Goal: Find contact information

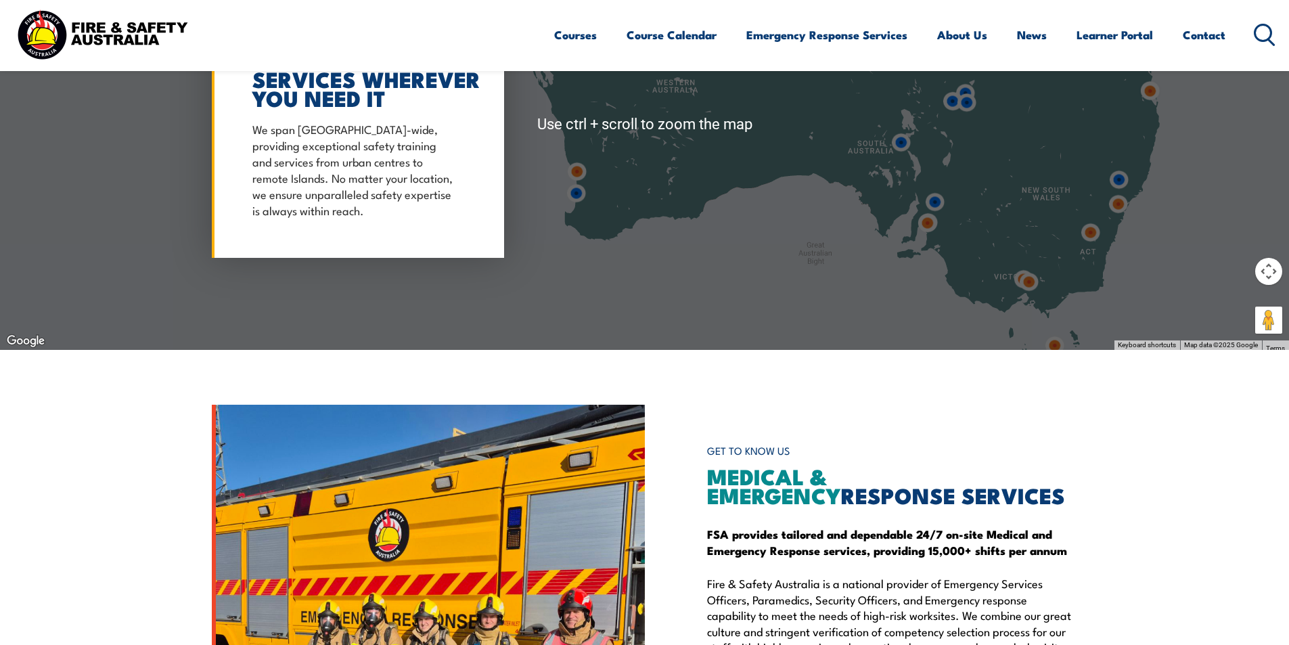
scroll to position [1354, 0]
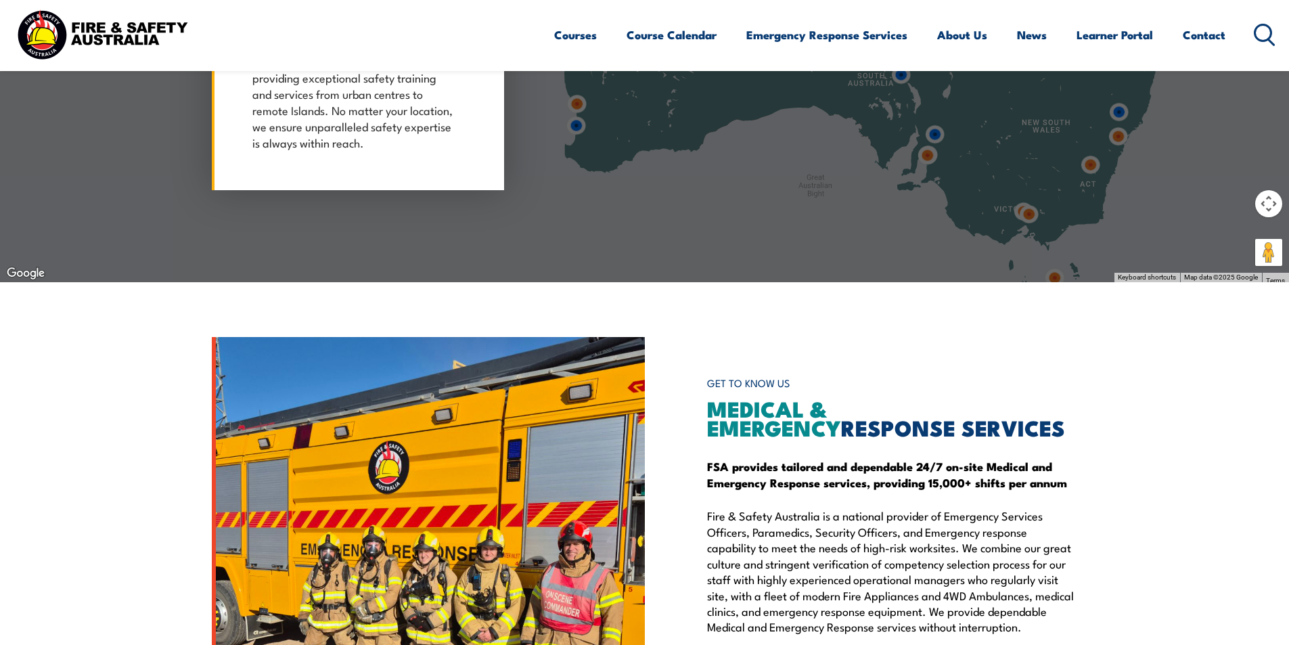
click at [1105, 245] on div at bounding box center [644, 56] width 1289 height 451
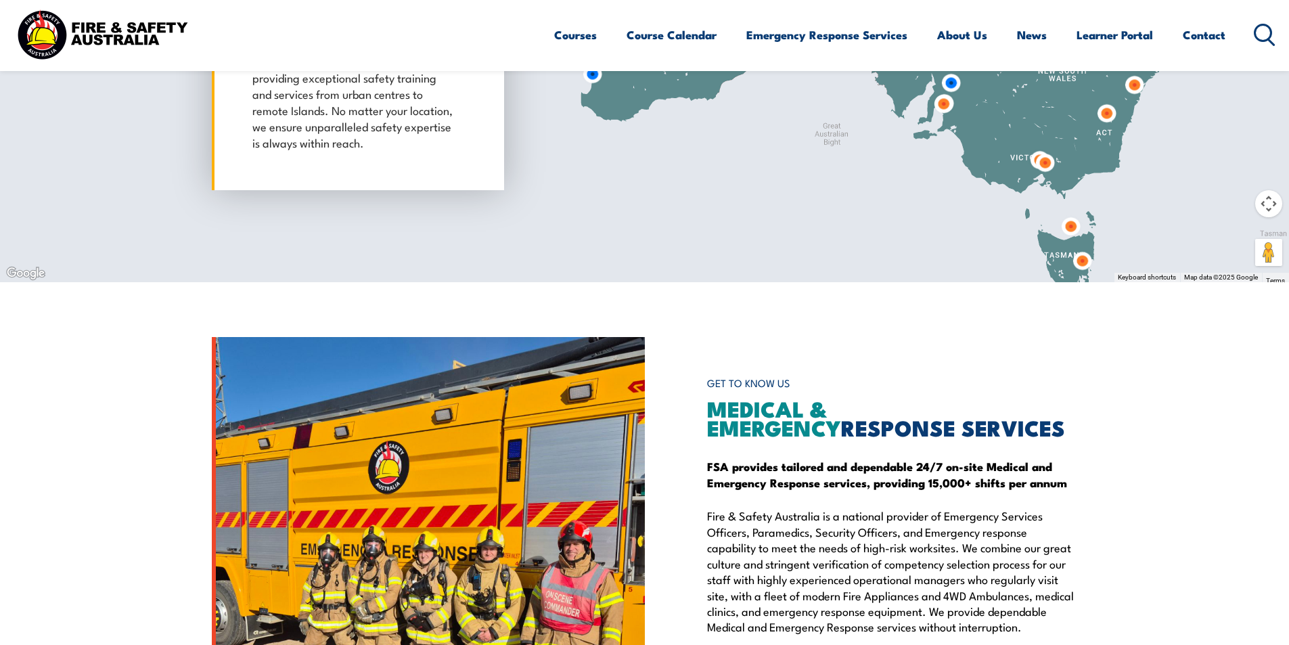
drag, startPoint x: 1105, startPoint y: 245, endPoint x: 1123, endPoint y: 192, distance: 56.5
click at [1123, 192] on div at bounding box center [644, 56] width 1289 height 451
click at [1079, 258] on img at bounding box center [1082, 260] width 25 height 25
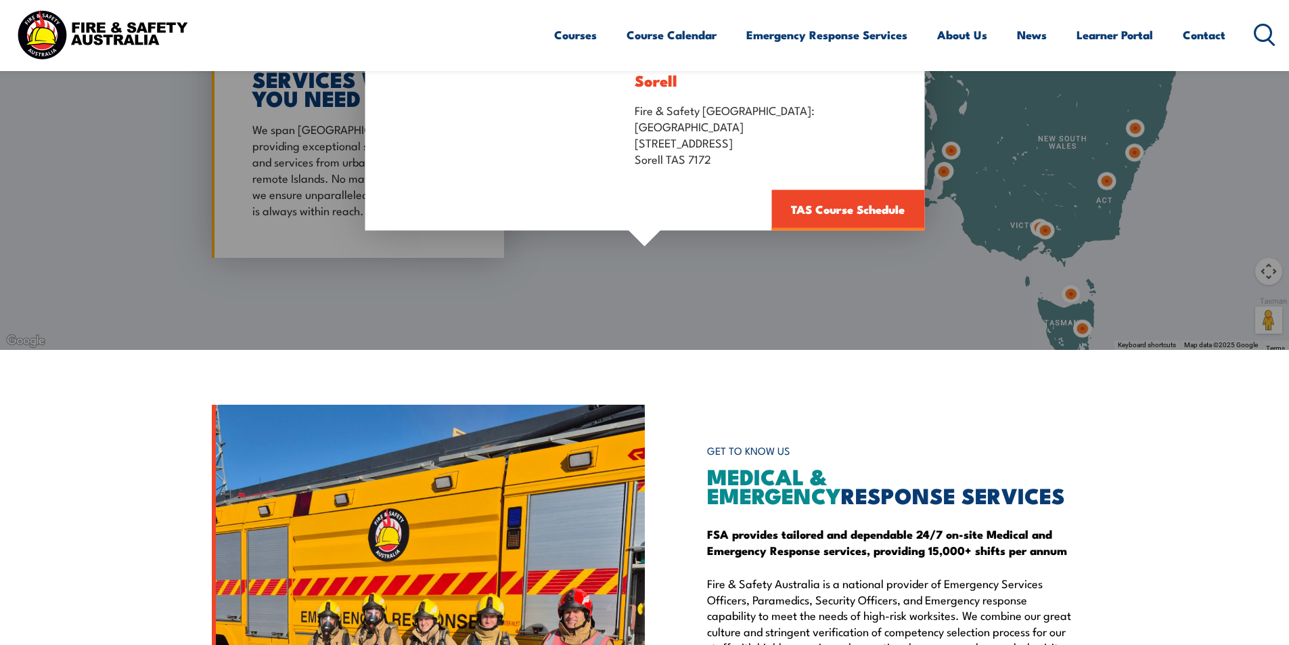
scroll to position [1218, 0]
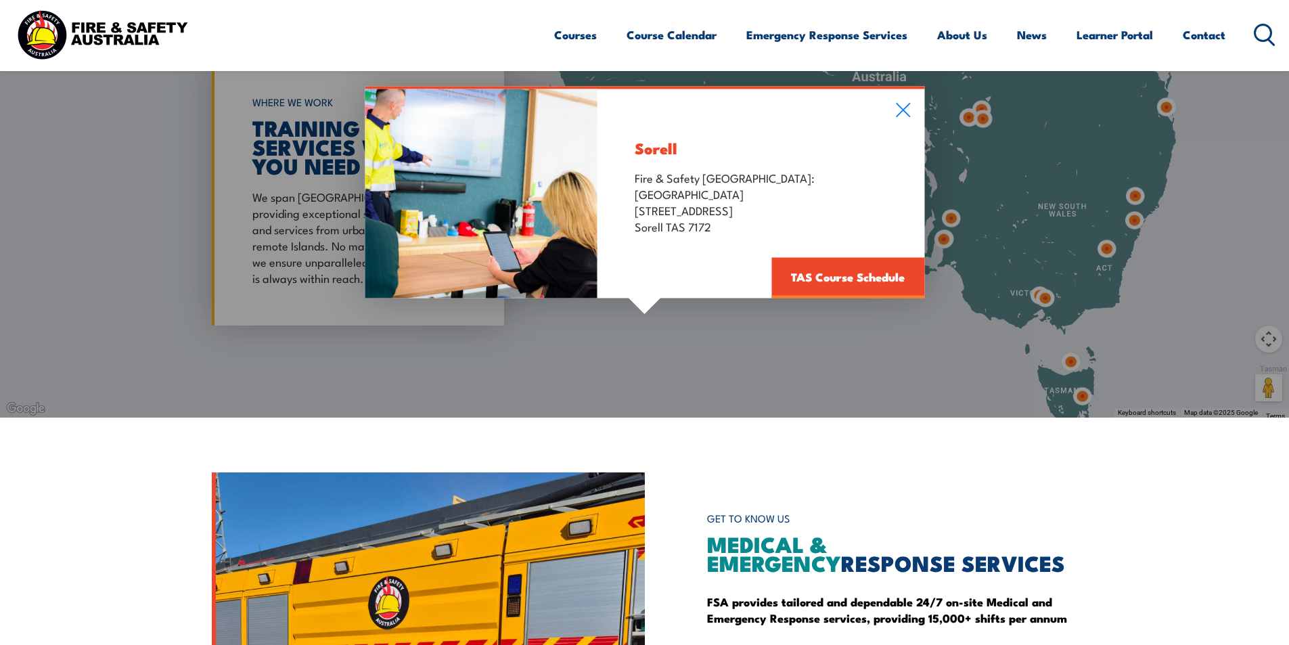
drag, startPoint x: 636, startPoint y: 174, endPoint x: 717, endPoint y: 227, distance: 97.4
click at [717, 227] on p "Fire & Safety Australia: South East Trade Training Centre 10 Forcett Street Sor…" at bounding box center [761, 201] width 252 height 65
copy p "Fire & Safety Australia: South East Trade Training Centre 10 Forcett Street Sor…"
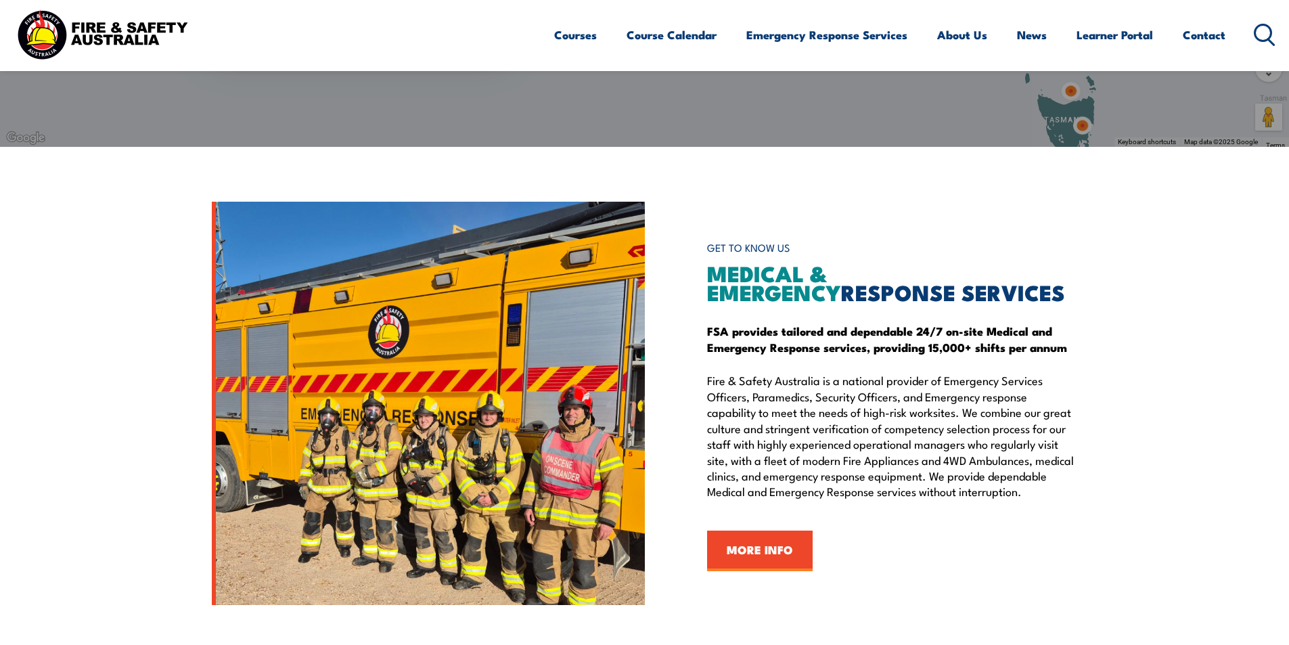
scroll to position [1151, 0]
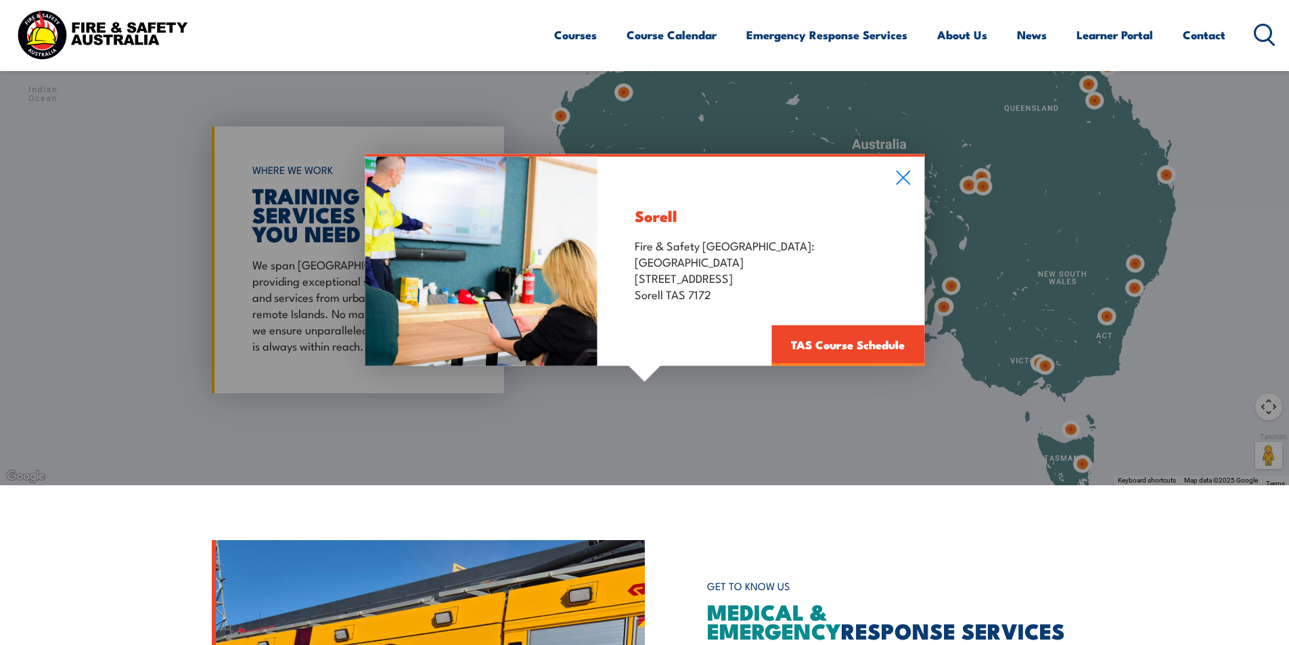
click at [327, 110] on div "Sorell Fire & Safety Australia: South East Trade Training Centre 10 Forcett Str…" at bounding box center [644, 260] width 1289 height 451
click at [398, 105] on div "Sorell Fire & Safety Australia: South East Trade Training Centre 10 Forcett Str…" at bounding box center [644, 260] width 1289 height 451
click at [1214, 31] on link "Contact" at bounding box center [1204, 35] width 43 height 36
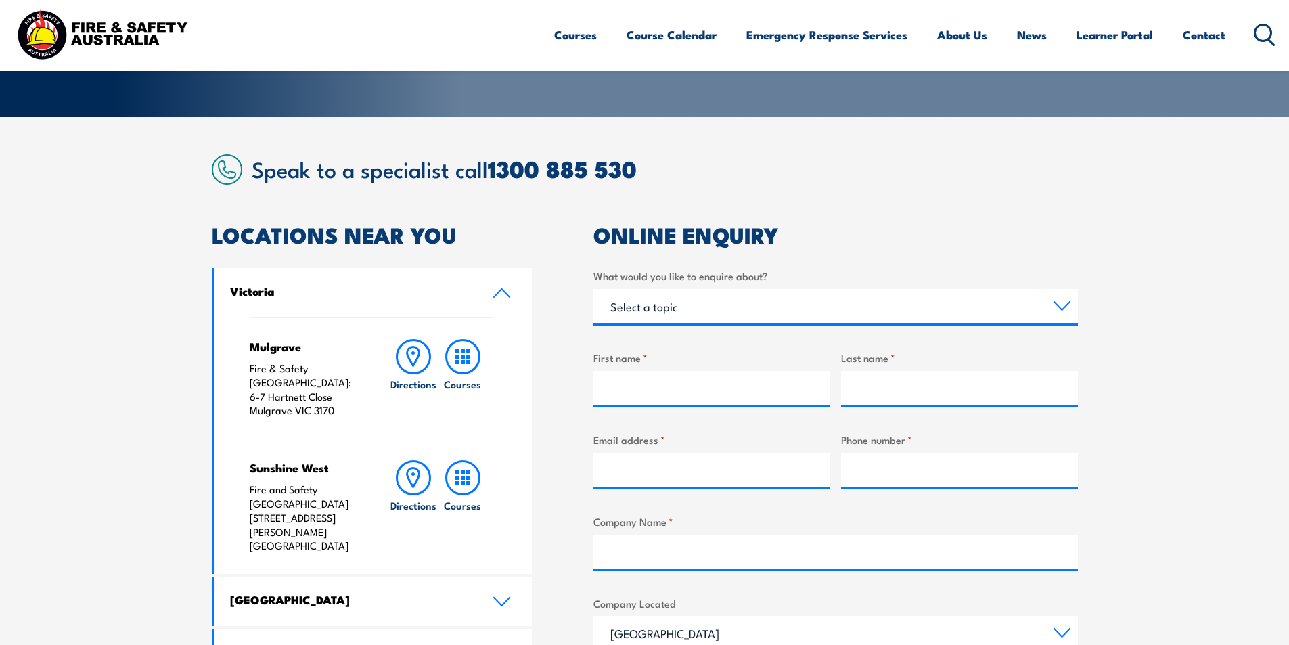
scroll to position [338, 0]
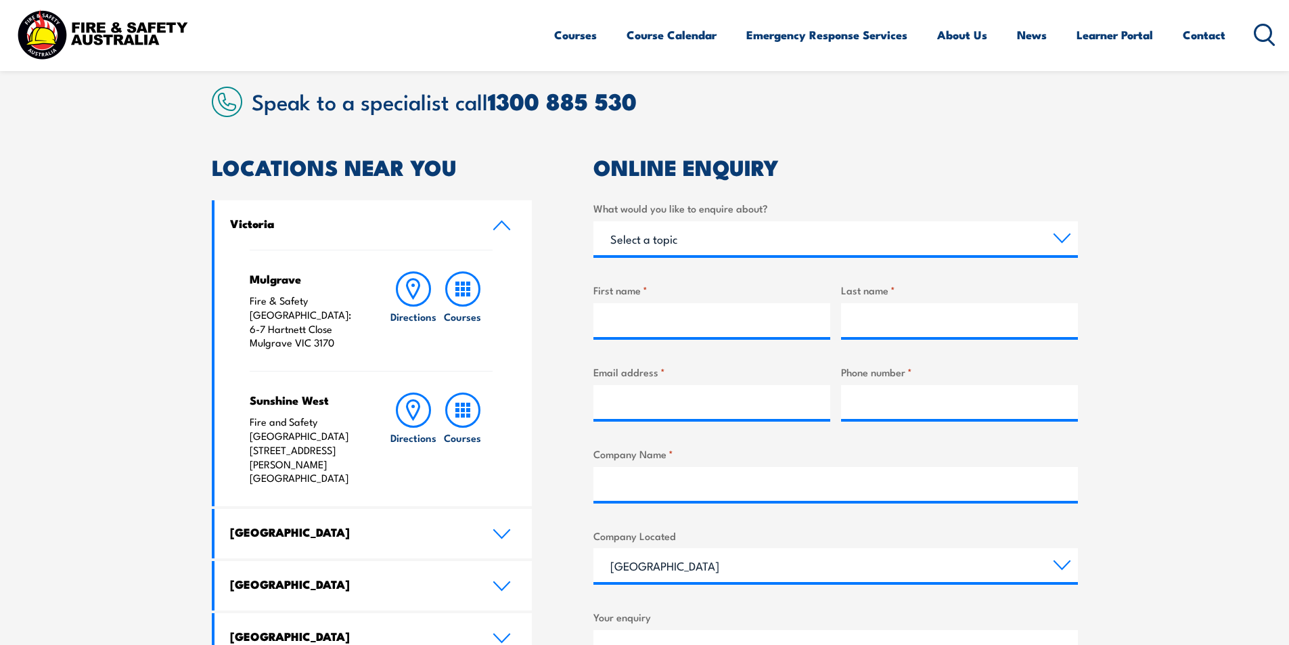
click at [500, 225] on icon at bounding box center [502, 225] width 18 height 11
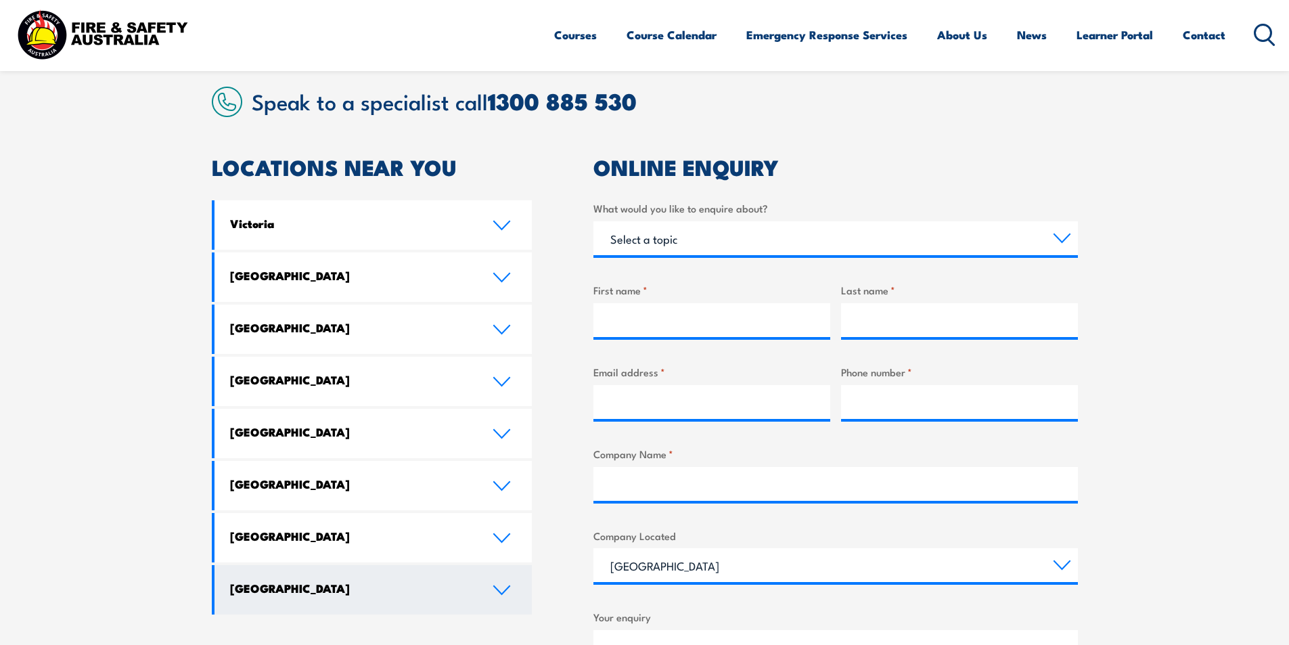
scroll to position [474, 0]
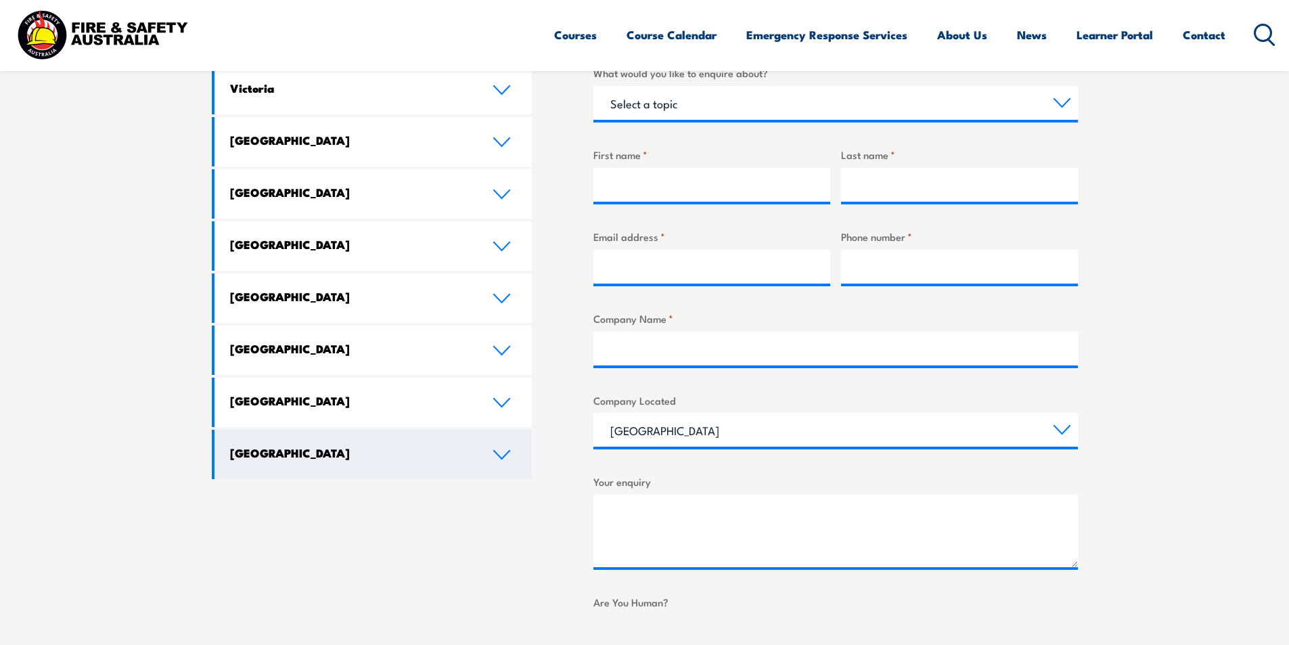
click at [500, 458] on icon at bounding box center [502, 455] width 16 height 8
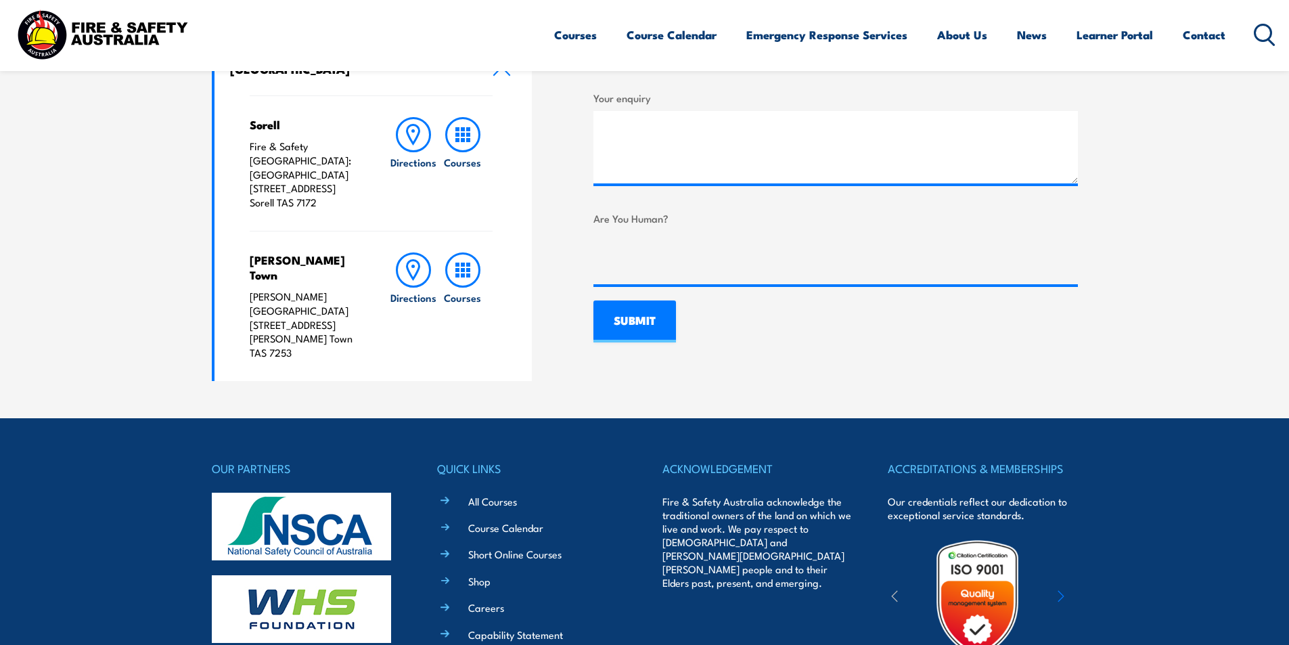
scroll to position [790, 0]
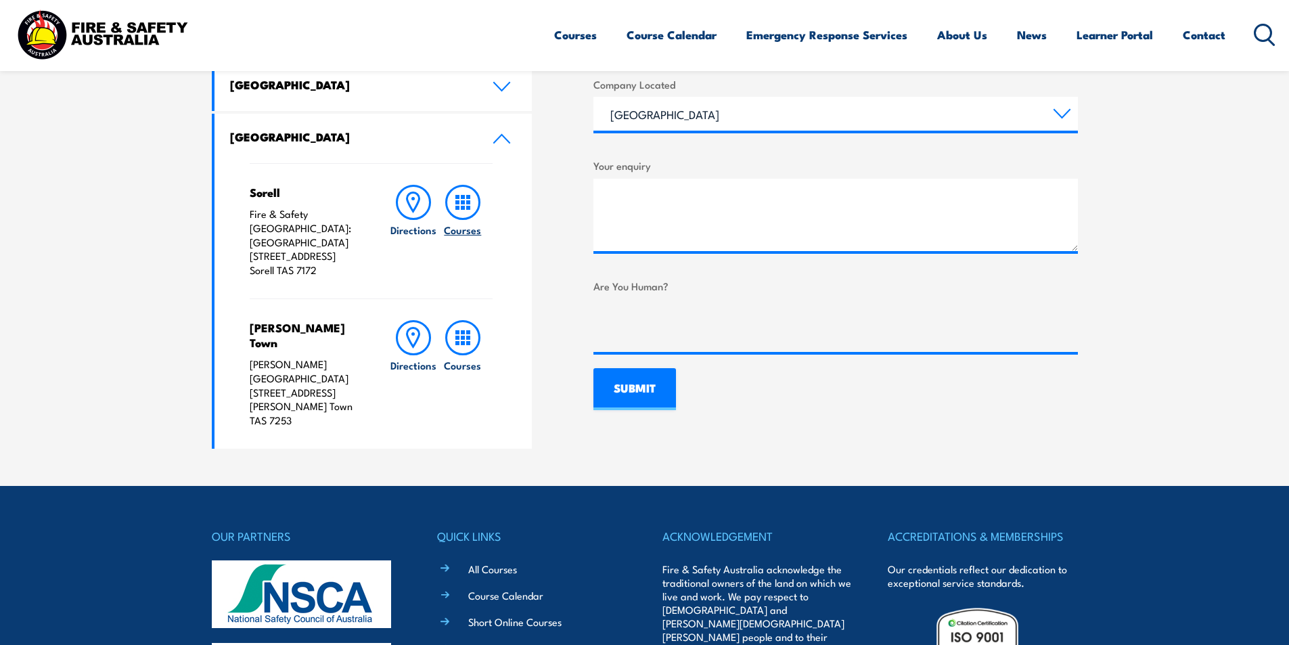
click at [462, 200] on rect at bounding box center [463, 202] width 4 height 4
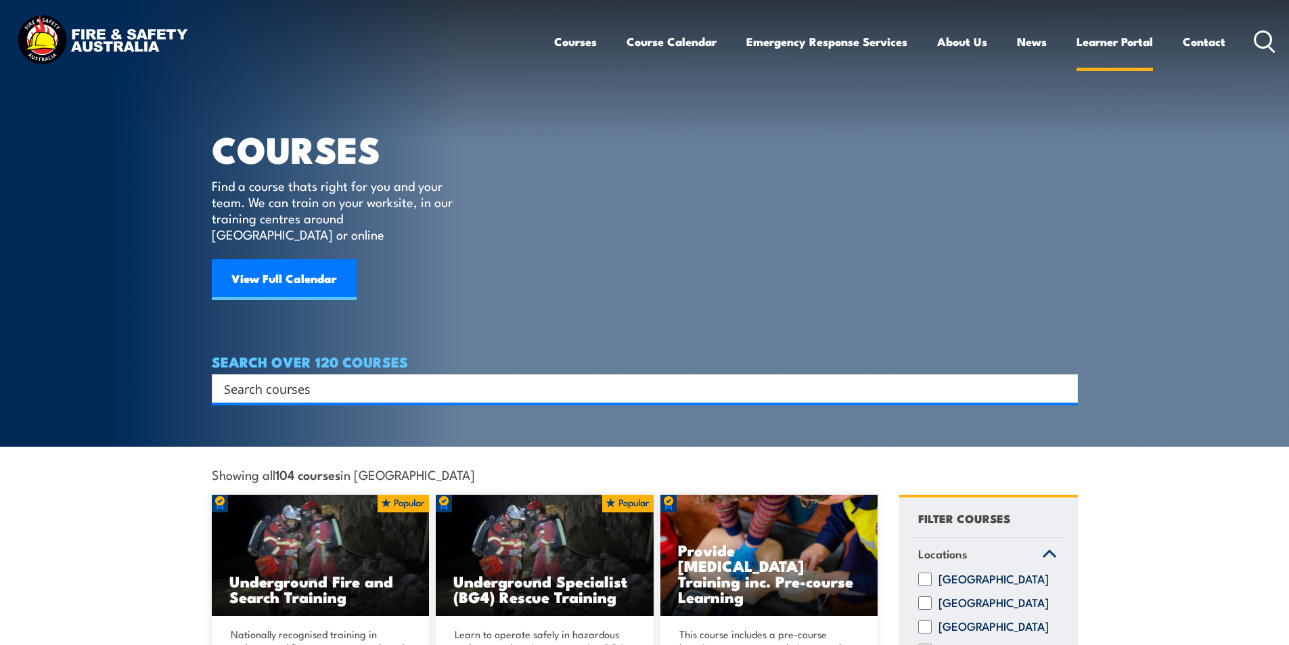
click at [1109, 41] on link "Learner Portal" at bounding box center [1115, 42] width 76 height 36
click at [1209, 39] on link "Contact" at bounding box center [1204, 42] width 43 height 36
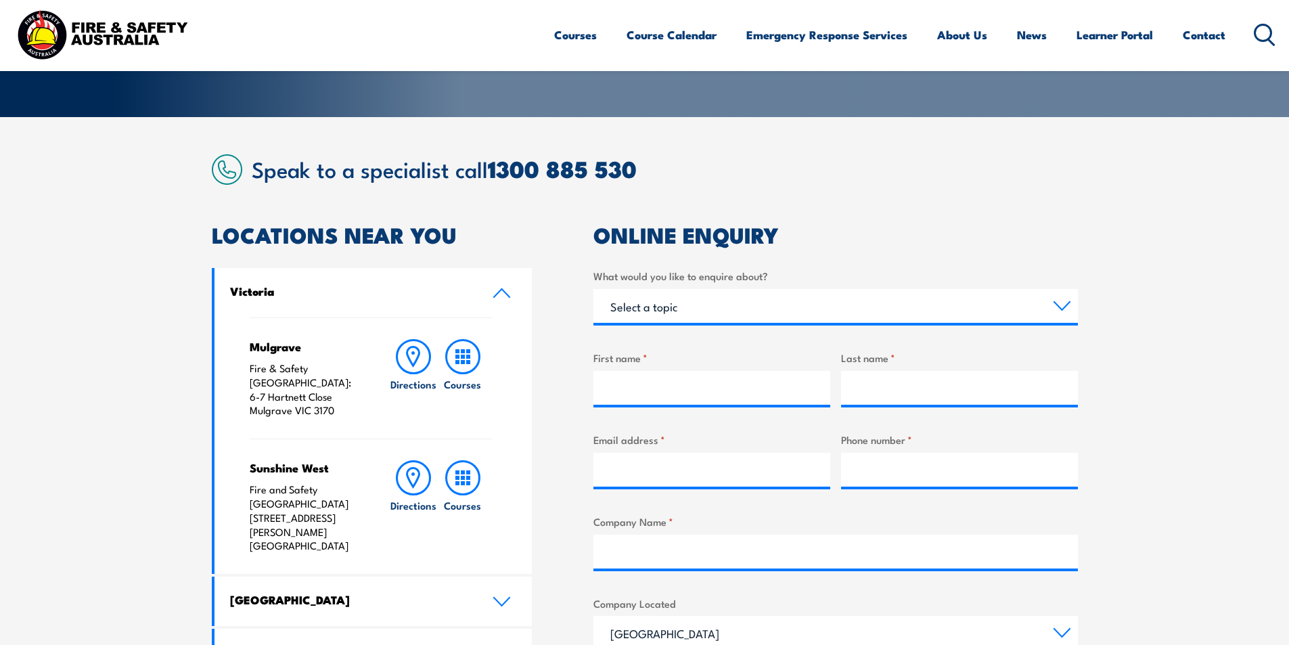
scroll to position [203, 0]
